Goal: Navigation & Orientation: Find specific page/section

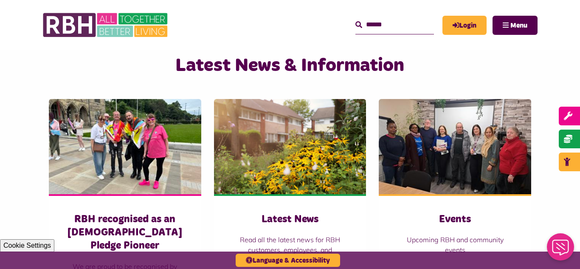
scroll to position [561, 0]
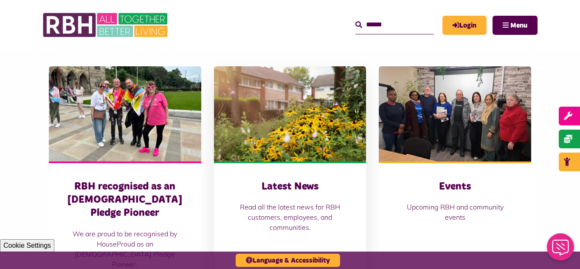
click at [299, 121] on img at bounding box center [290, 113] width 153 height 95
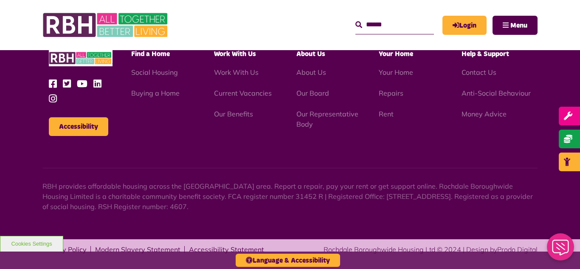
scroll to position [925, 0]
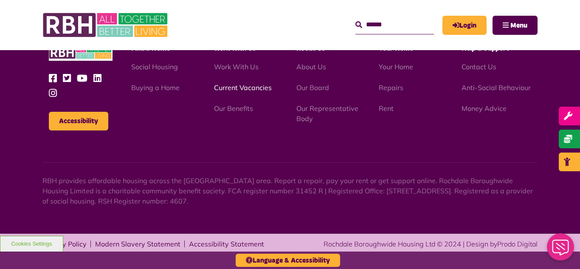
click at [224, 88] on link "Current Vacancies" at bounding box center [243, 87] width 58 height 8
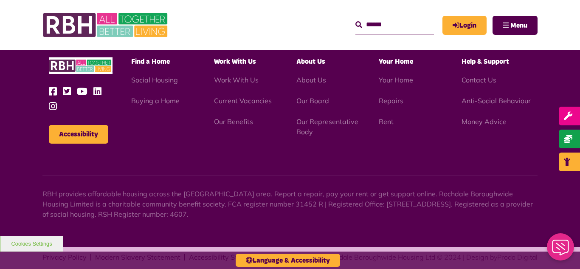
scroll to position [998, 0]
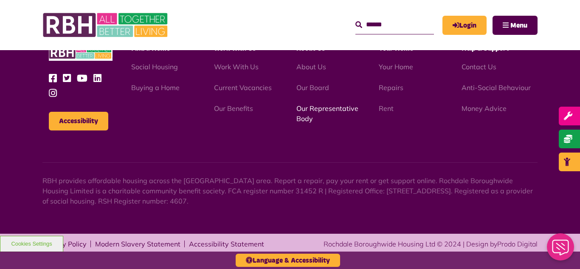
click at [318, 110] on link "Our Representative Body" at bounding box center [328, 113] width 62 height 19
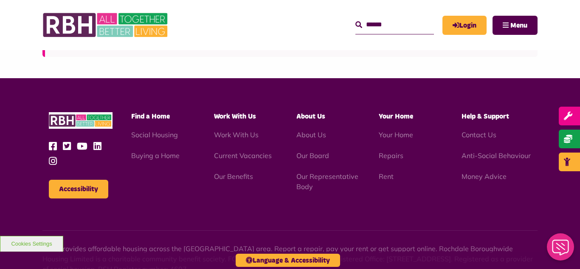
scroll to position [2466, 0]
